Goal: Transaction & Acquisition: Purchase product/service

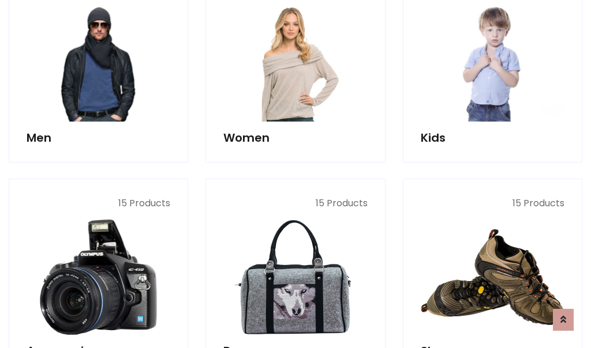
scroll to position [837, 0]
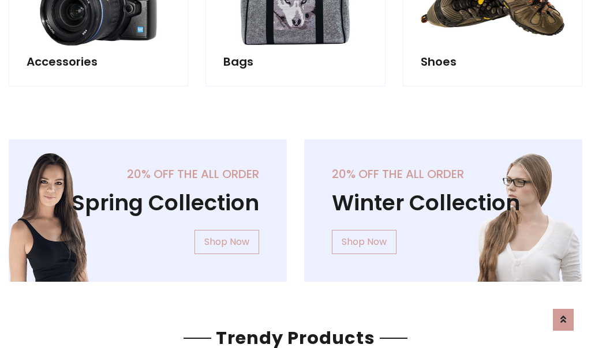
click at [295, 206] on div "20% off the all order Winter Collection Shop Now" at bounding box center [442, 220] width 295 height 161
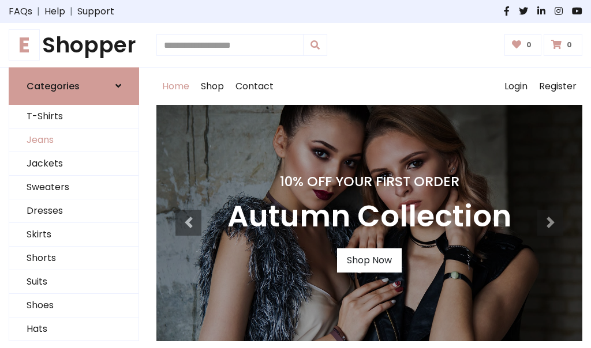
click at [74, 140] on link "Jeans" at bounding box center [73, 141] width 129 height 24
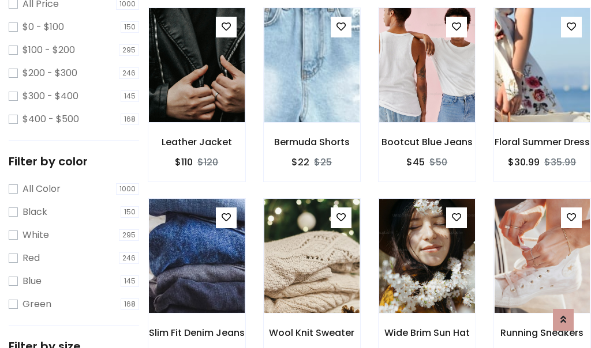
scroll to position [339, 0]
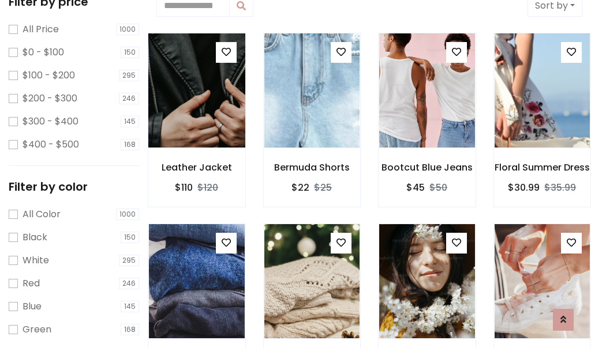
click at [196, 90] on img at bounding box center [196, 90] width 115 height 277
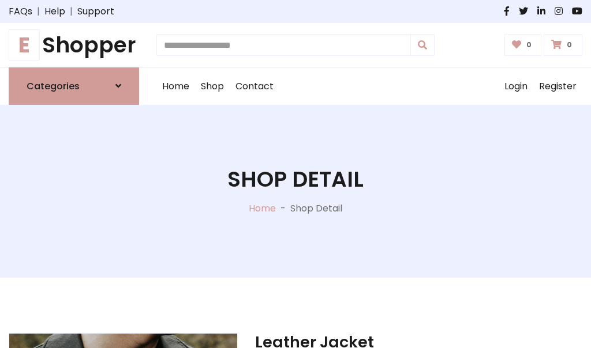
scroll to position [124, 0]
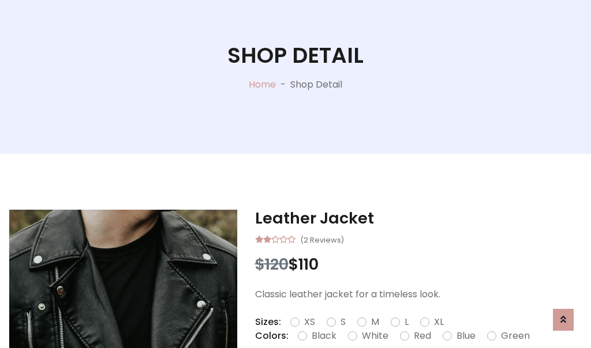
click at [420, 336] on label "Red" at bounding box center [422, 336] width 17 height 14
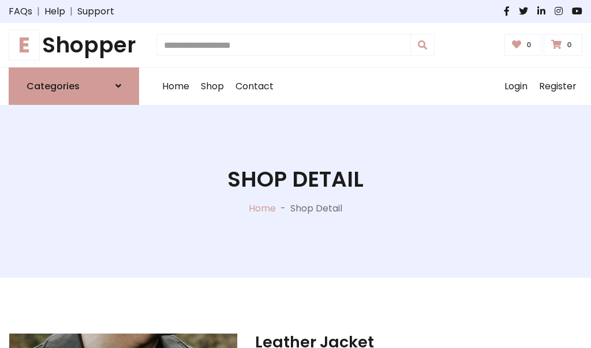
scroll to position [124, 0]
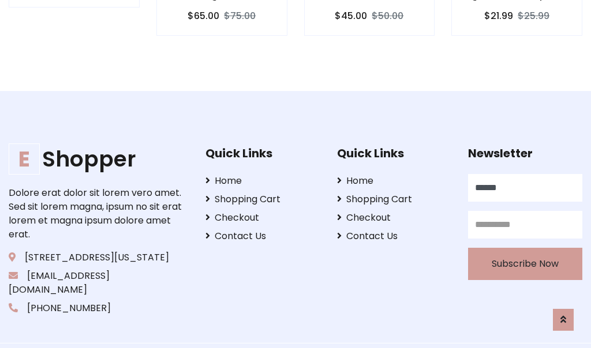
type input "******"
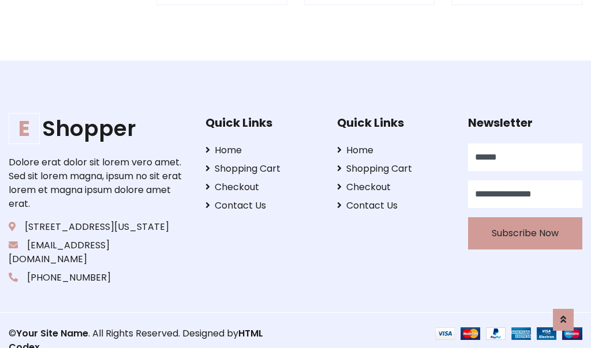
scroll to position [1134, 0]
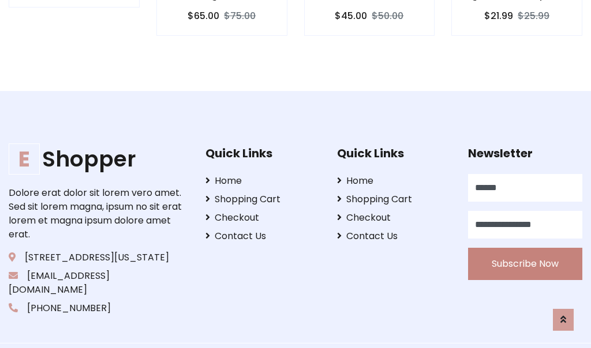
type input "**********"
click at [525, 250] on button "Subscribe Now" at bounding box center [525, 264] width 114 height 32
